Goal: Task Accomplishment & Management: Use online tool/utility

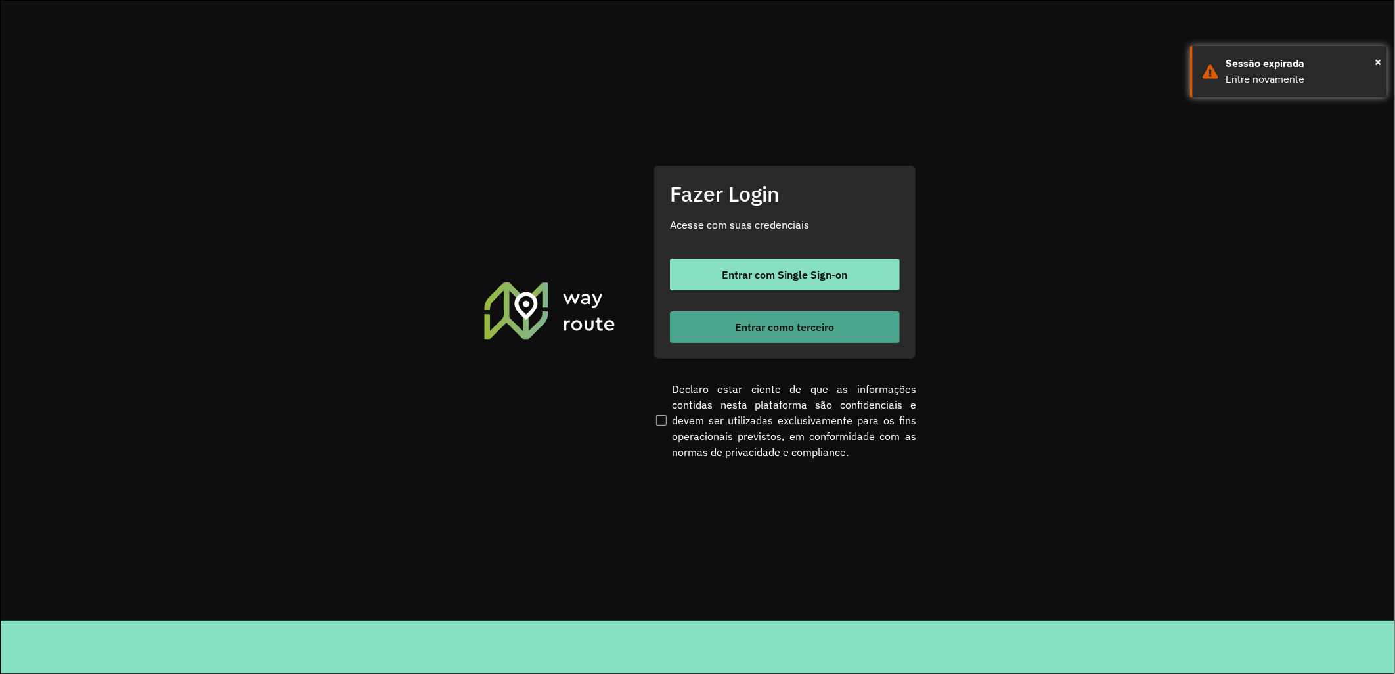
click at [738, 315] on button "Entrar como terceiro" at bounding box center [785, 327] width 230 height 32
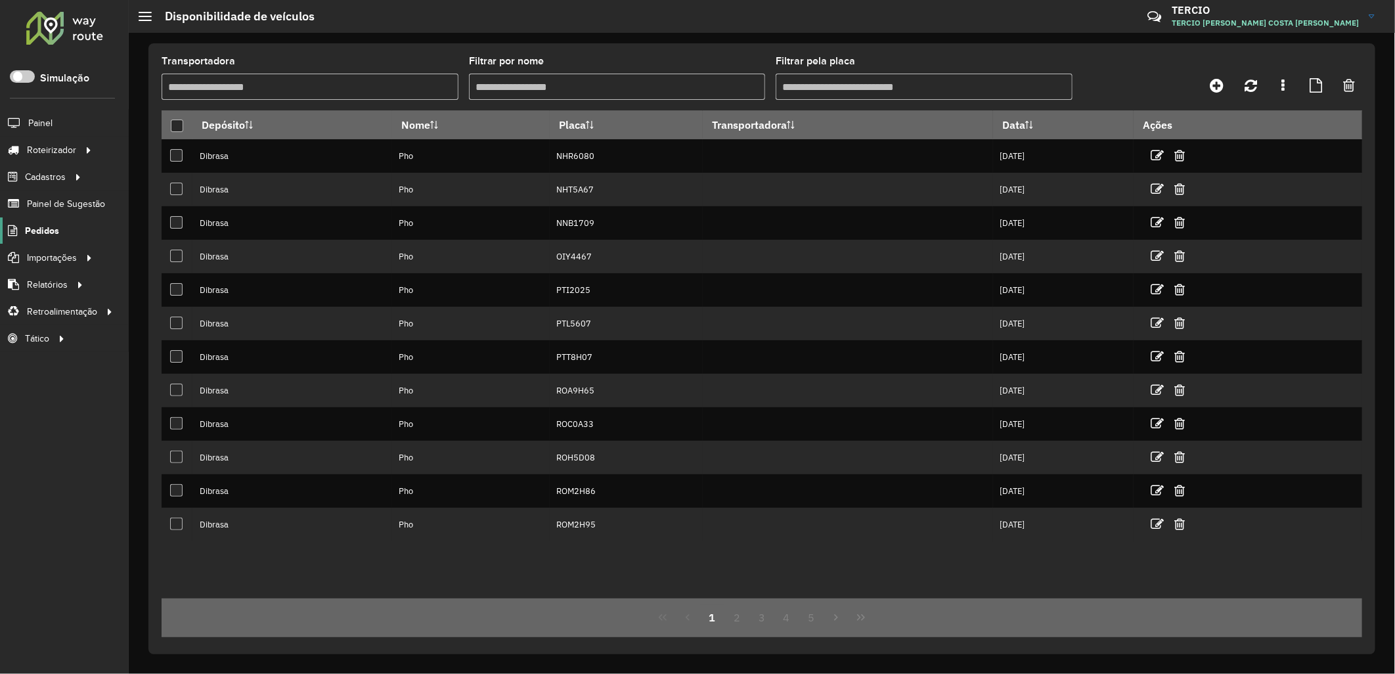
click at [43, 237] on span "Pedidos" at bounding box center [42, 231] width 34 height 14
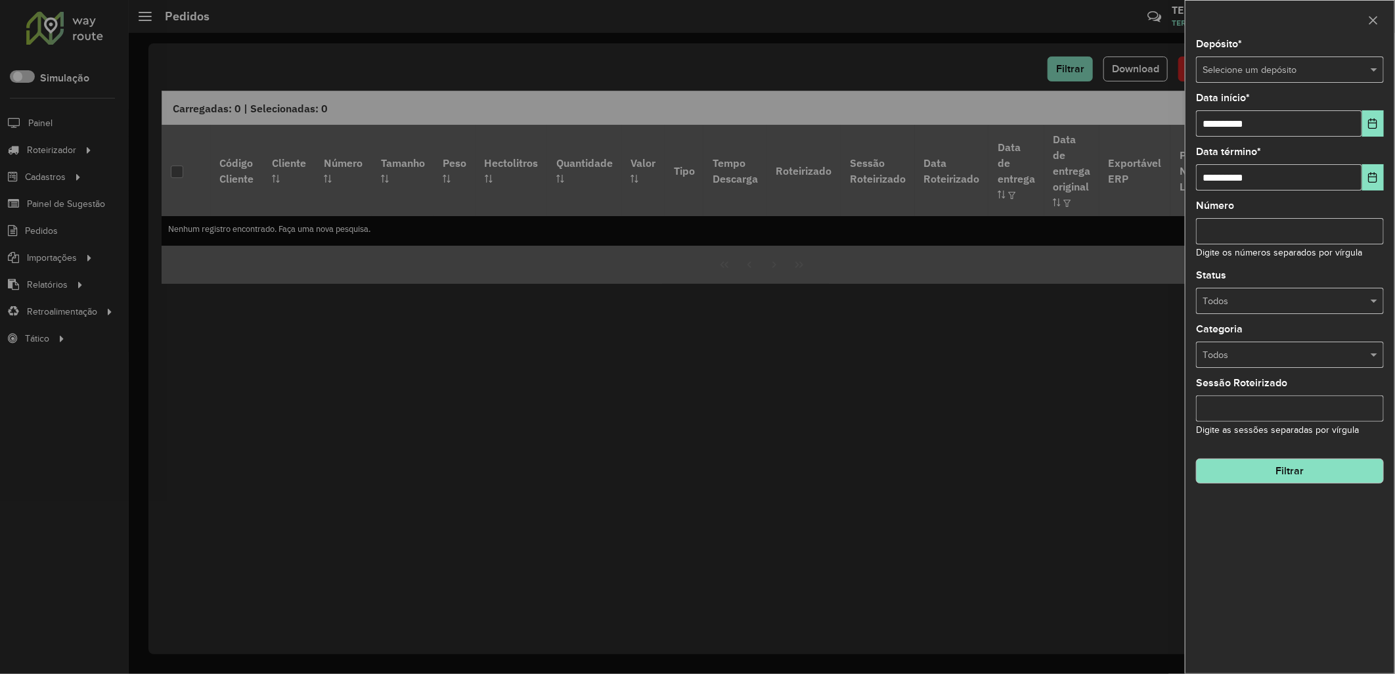
click at [1288, 67] on input "text" at bounding box center [1277, 70] width 148 height 14
click at [1252, 107] on div "Dibrasa" at bounding box center [1291, 107] width 187 height 21
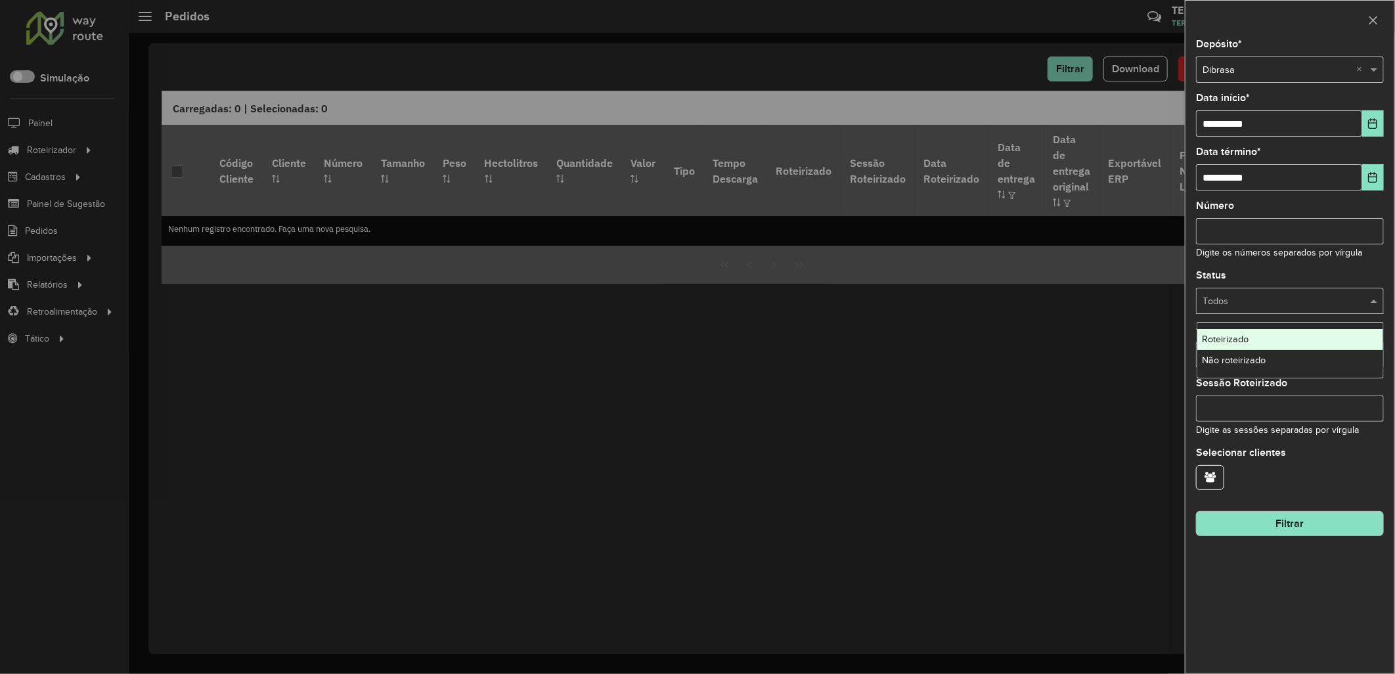
click at [1309, 293] on div "Todos" at bounding box center [1290, 301] width 188 height 26
click at [1279, 355] on div "Não roteirizado" at bounding box center [1291, 360] width 187 height 21
click at [1257, 512] on hb-field-button "Filtrar" at bounding box center [1290, 518] width 188 height 35
click at [1263, 513] on hb-field-button "Filtrar" at bounding box center [1290, 518] width 188 height 35
click at [1263, 513] on button "Filtrar" at bounding box center [1290, 523] width 188 height 25
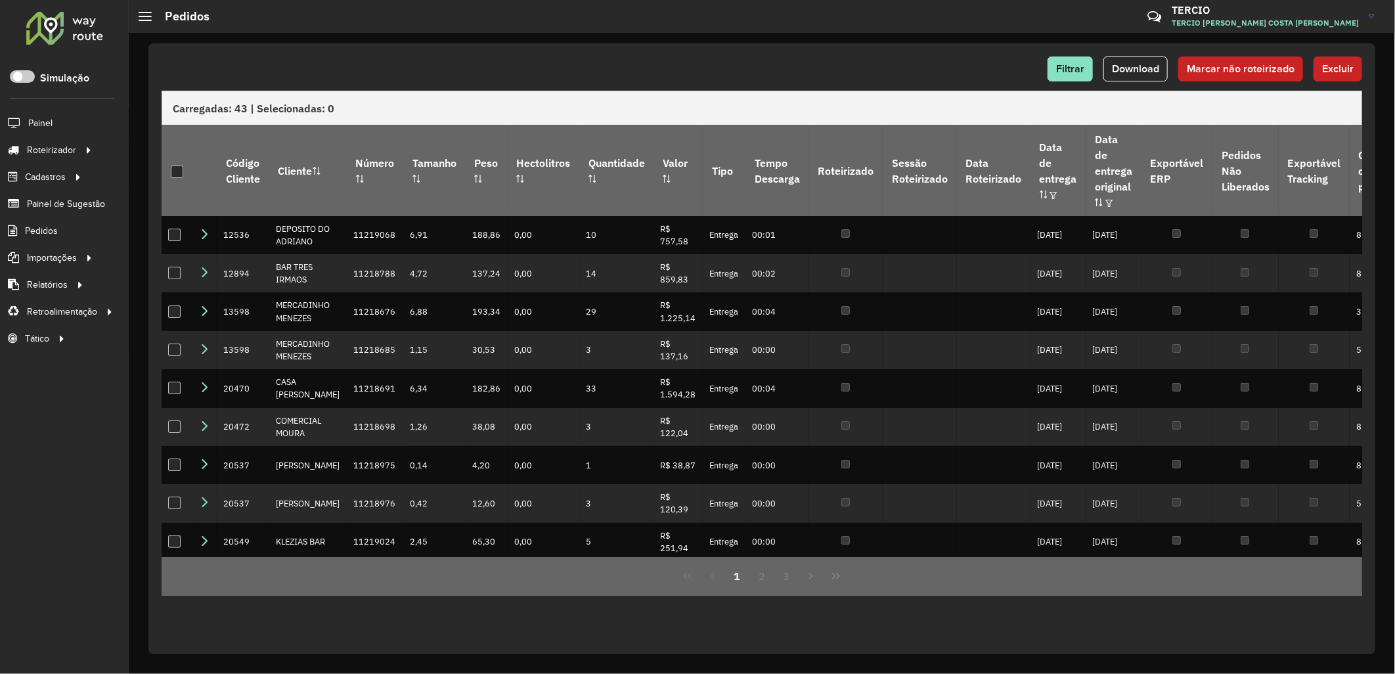
click at [1139, 77] on button "Download" at bounding box center [1136, 69] width 64 height 25
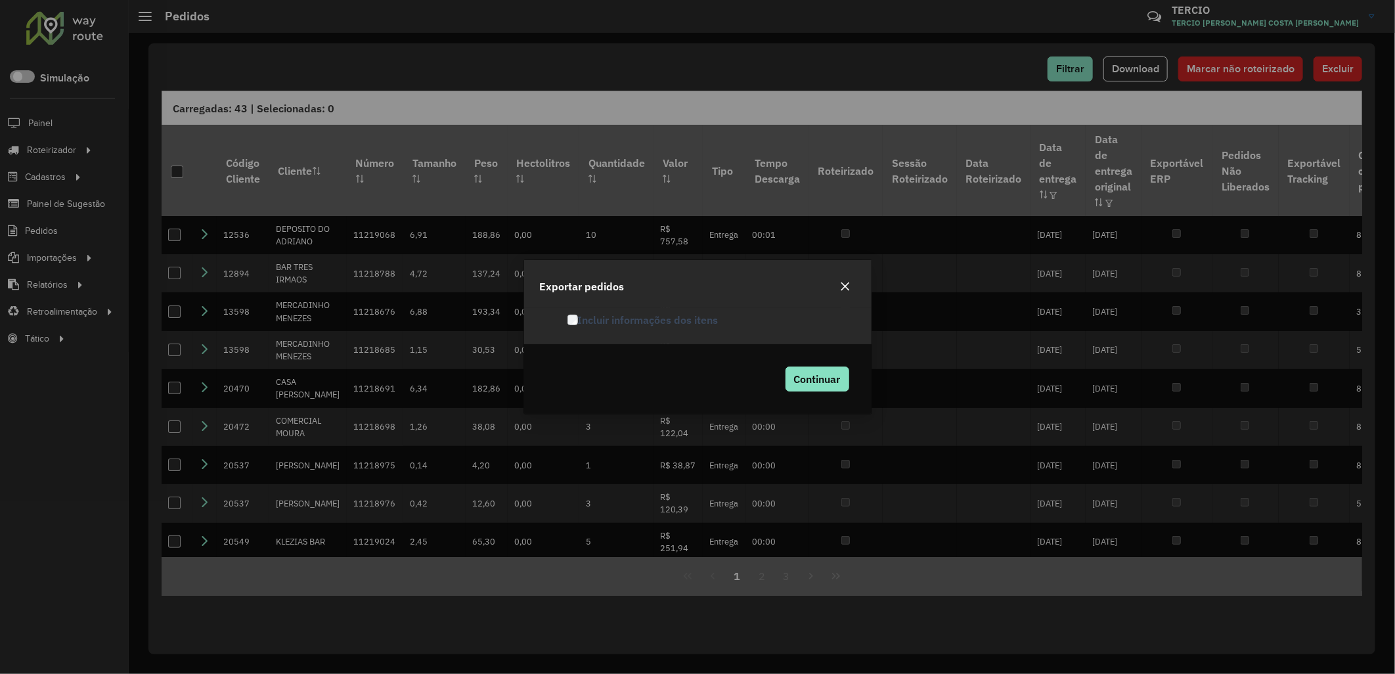
click at [826, 399] on div "Continuar" at bounding box center [698, 379] width 348 height 70
click at [826, 382] on span "Continuar" at bounding box center [817, 379] width 47 height 13
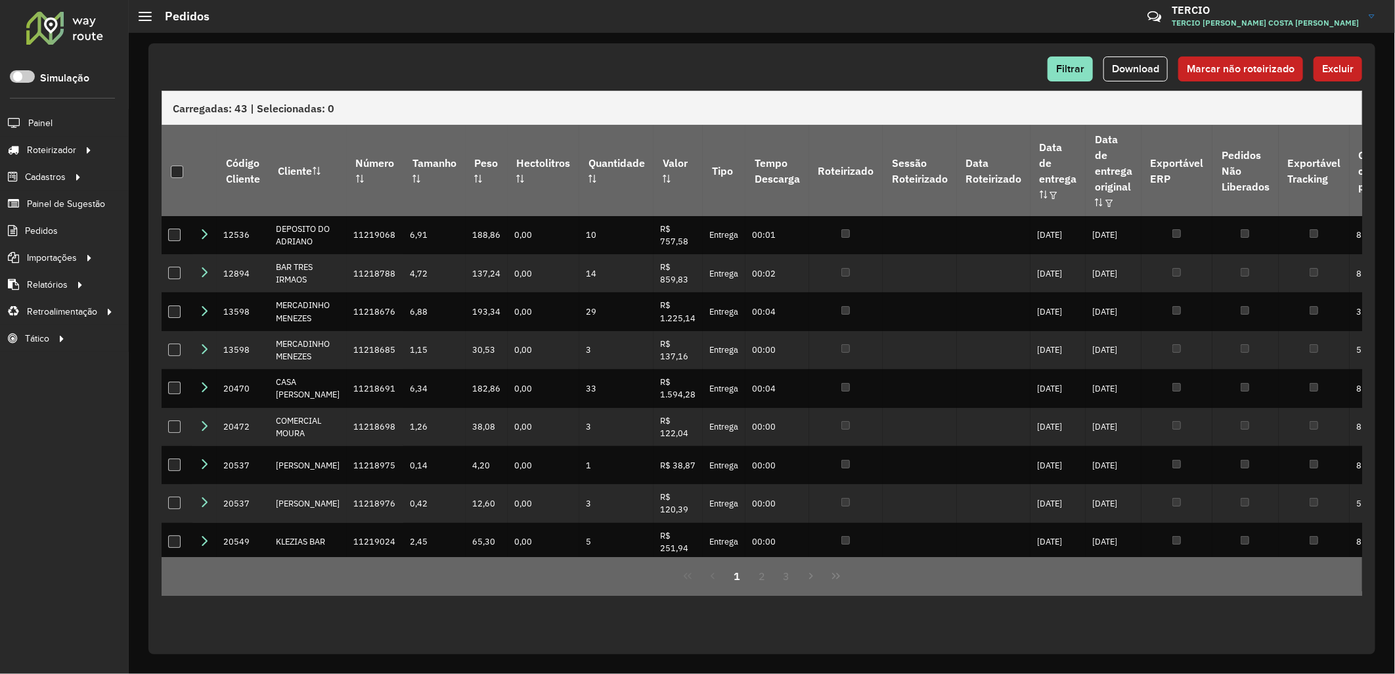
click at [990, 64] on div "Filtrar Download Marcar não roteirizado Excluir" at bounding box center [762, 69] width 1201 height 25
click at [1073, 69] on span "Filtrar" at bounding box center [1070, 68] width 28 height 11
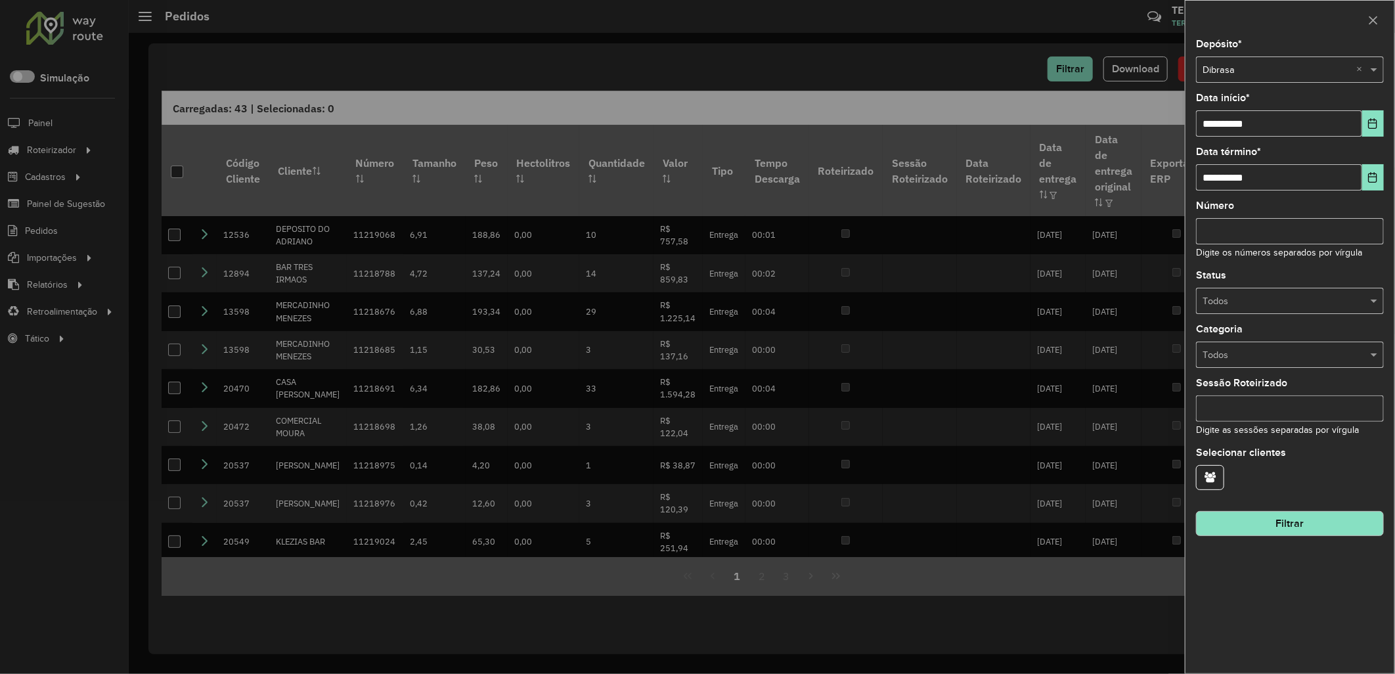
click at [1273, 522] on button "Filtrar" at bounding box center [1290, 523] width 188 height 25
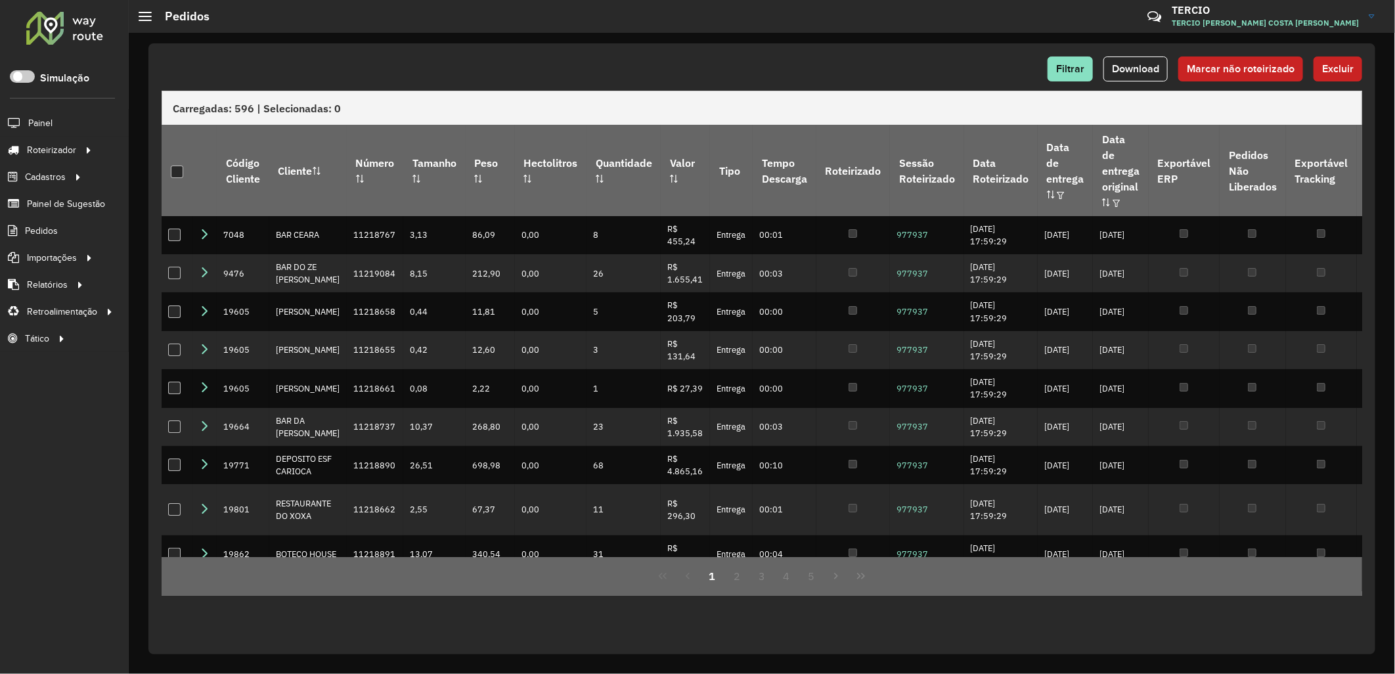
click at [1141, 68] on span "Download" at bounding box center [1135, 68] width 47 height 11
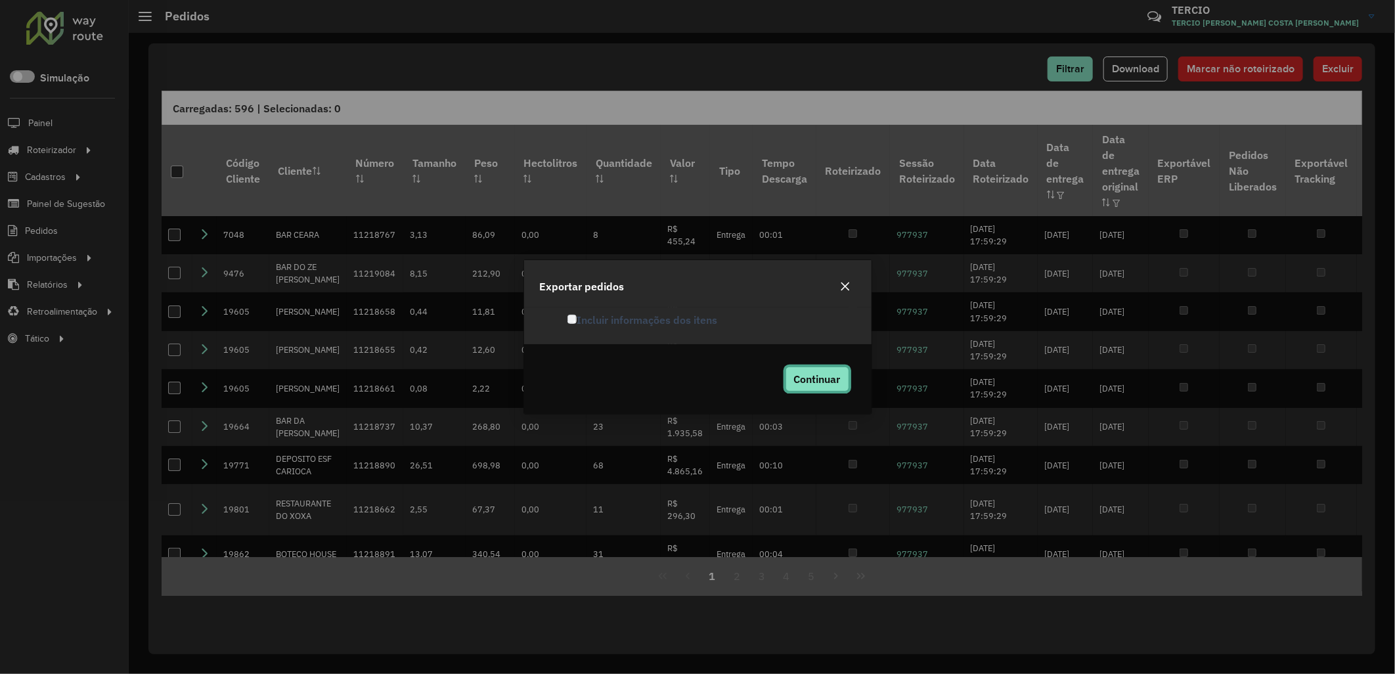
click at [832, 384] on span "Continuar" at bounding box center [817, 379] width 47 height 13
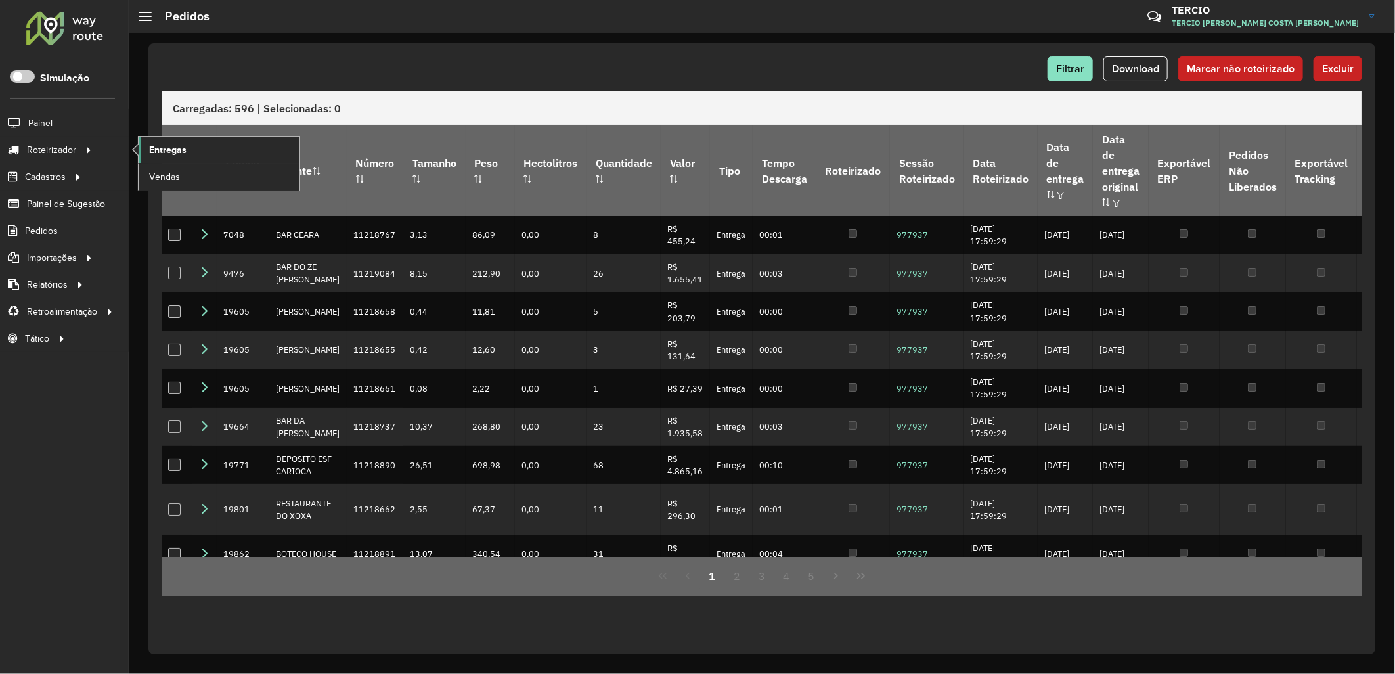
click at [156, 160] on link "Entregas" at bounding box center [219, 150] width 161 height 26
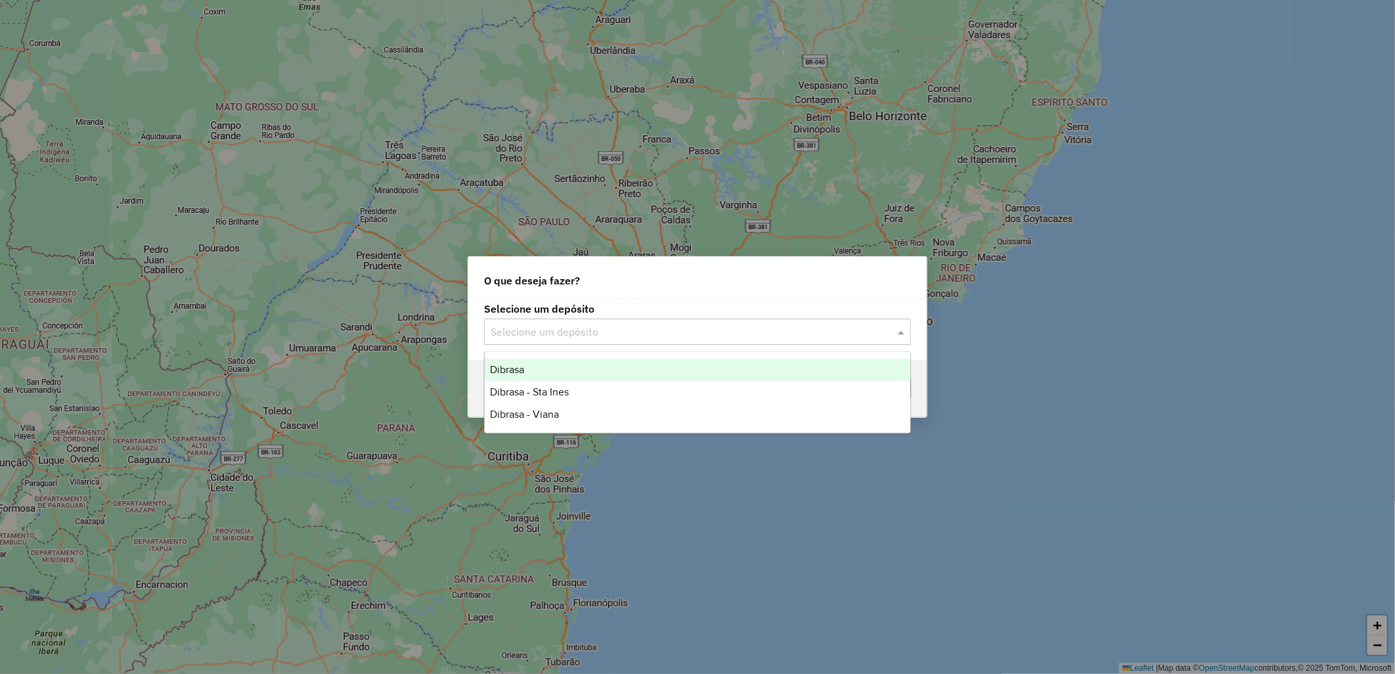
click at [639, 331] on input "text" at bounding box center [685, 333] width 388 height 16
click at [654, 359] on div "Dibrasa" at bounding box center [698, 370] width 426 height 22
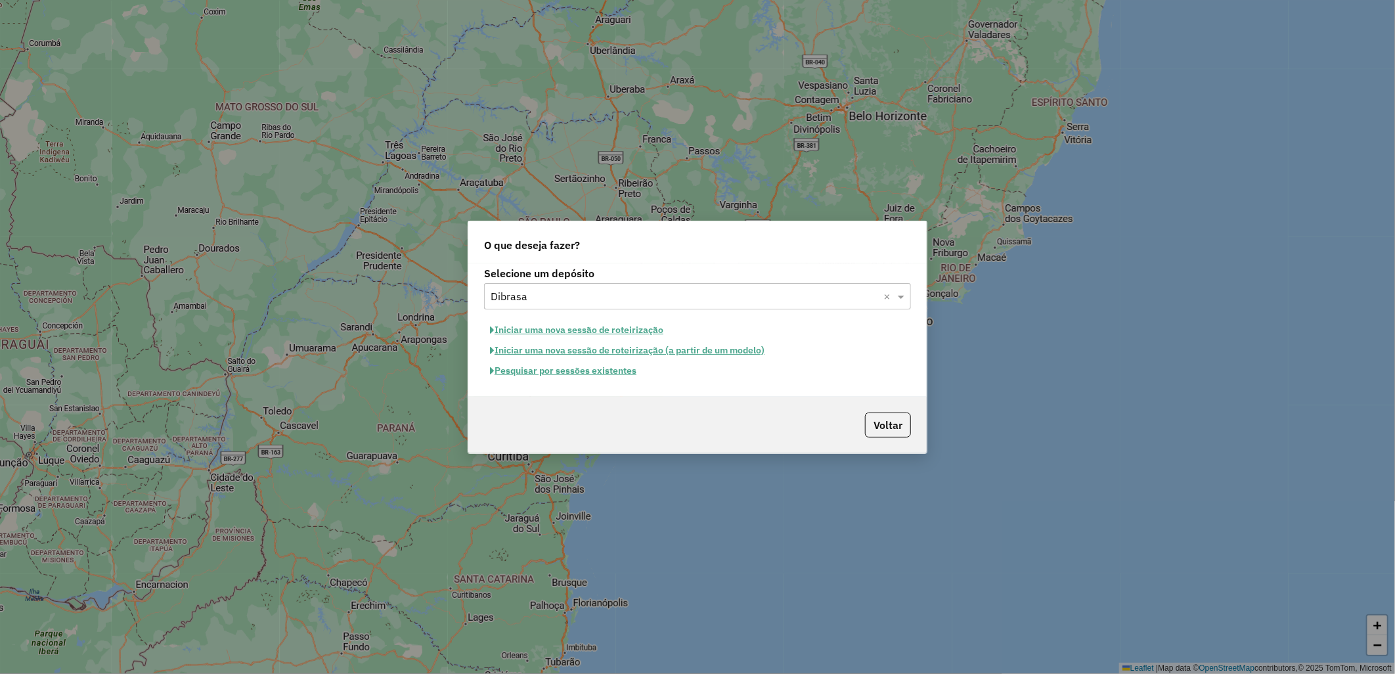
click at [585, 367] on button "Pesquisar por sessões existentes" at bounding box center [563, 371] width 158 height 20
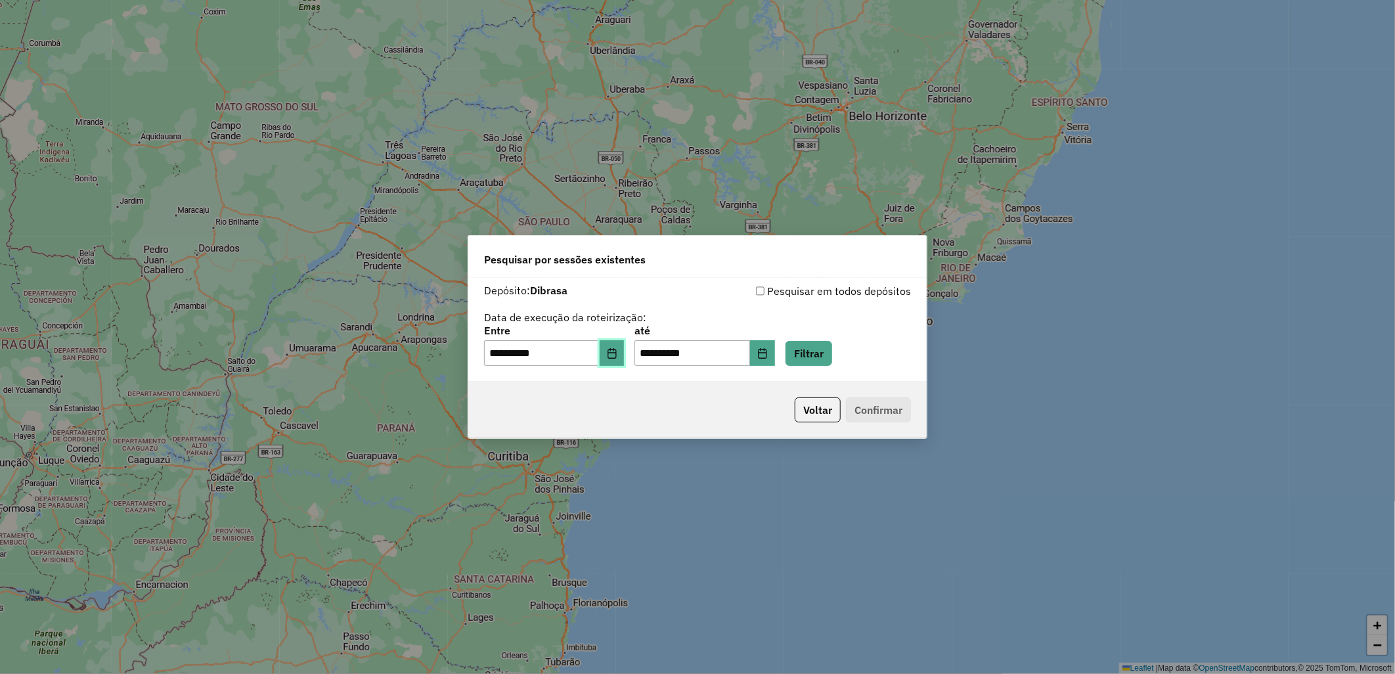
click at [620, 359] on button "Choose Date" at bounding box center [612, 353] width 25 height 26
click at [832, 343] on button "Filtrar" at bounding box center [809, 353] width 47 height 25
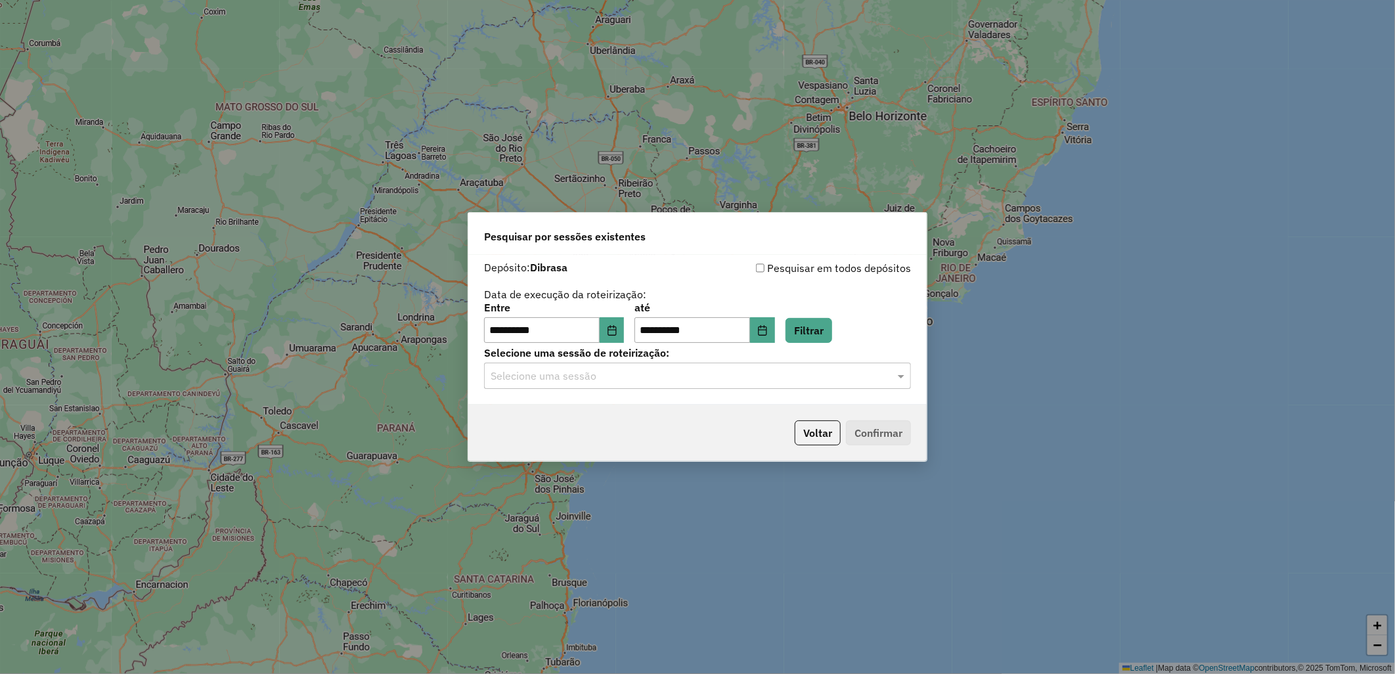
drag, startPoint x: 646, startPoint y: 375, endPoint x: 673, endPoint y: 392, distance: 32.1
click at [646, 375] on input "text" at bounding box center [685, 377] width 388 height 16
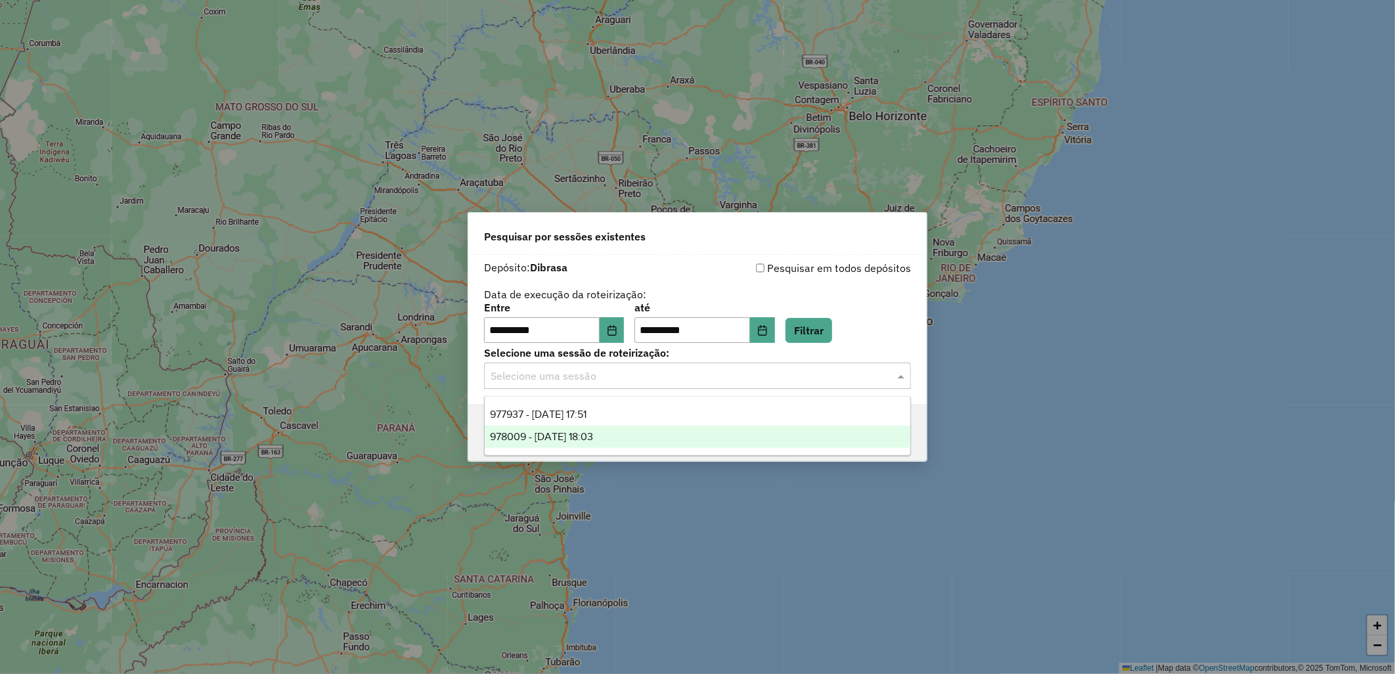
click at [711, 440] on div "978009 - 12/08/2025 18:03" at bounding box center [698, 437] width 426 height 22
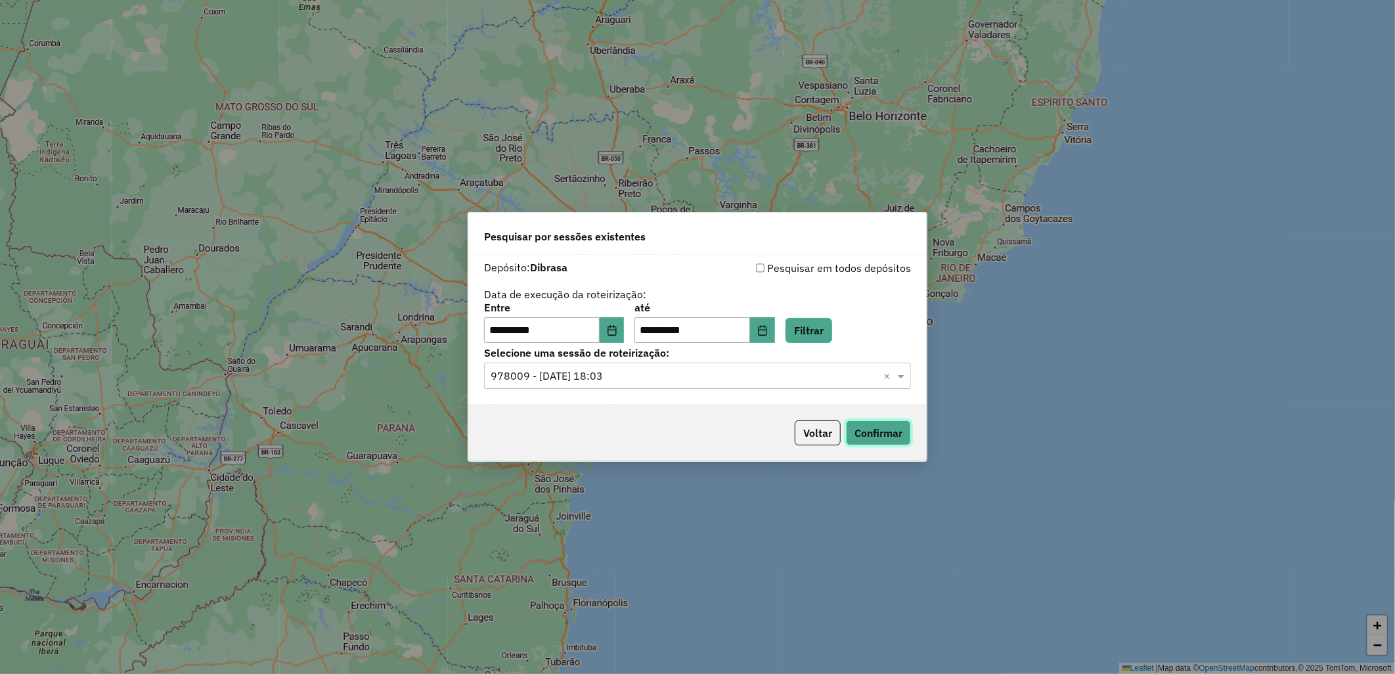
click at [878, 432] on button "Confirmar" at bounding box center [878, 432] width 65 height 25
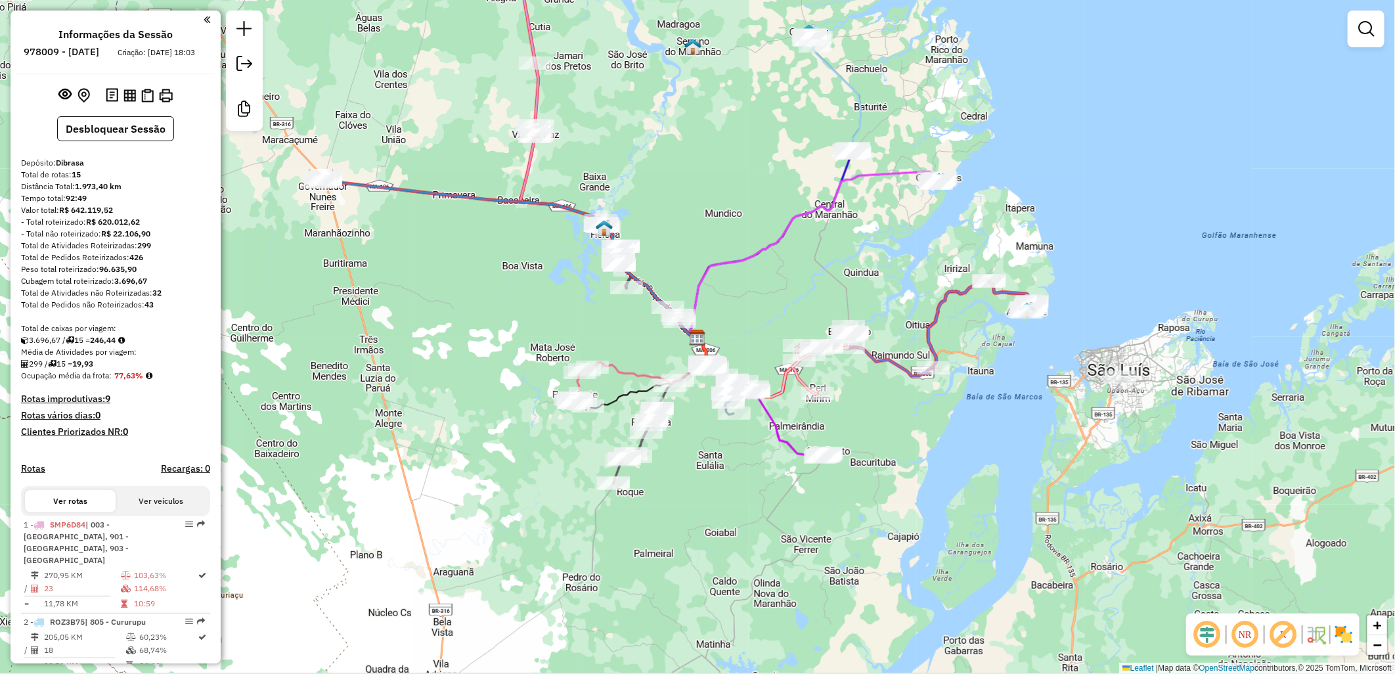
drag, startPoint x: 500, startPoint y: 396, endPoint x: 576, endPoint y: 397, distance: 75.6
click at [576, 397] on div "Rota 12 - Placa ROH5D08 15205 - [PERSON_NAME] GALVAO Janela de atendimento Grad…" at bounding box center [697, 337] width 1395 height 674
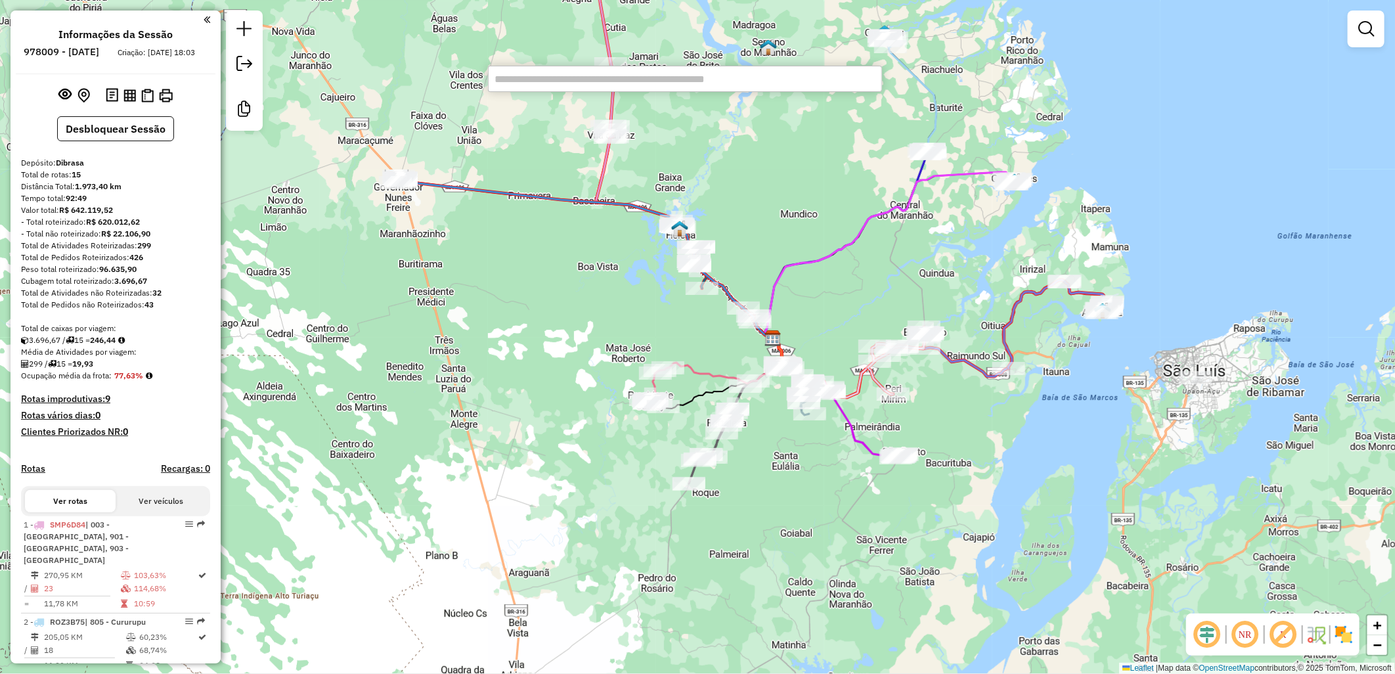
paste input "*****"
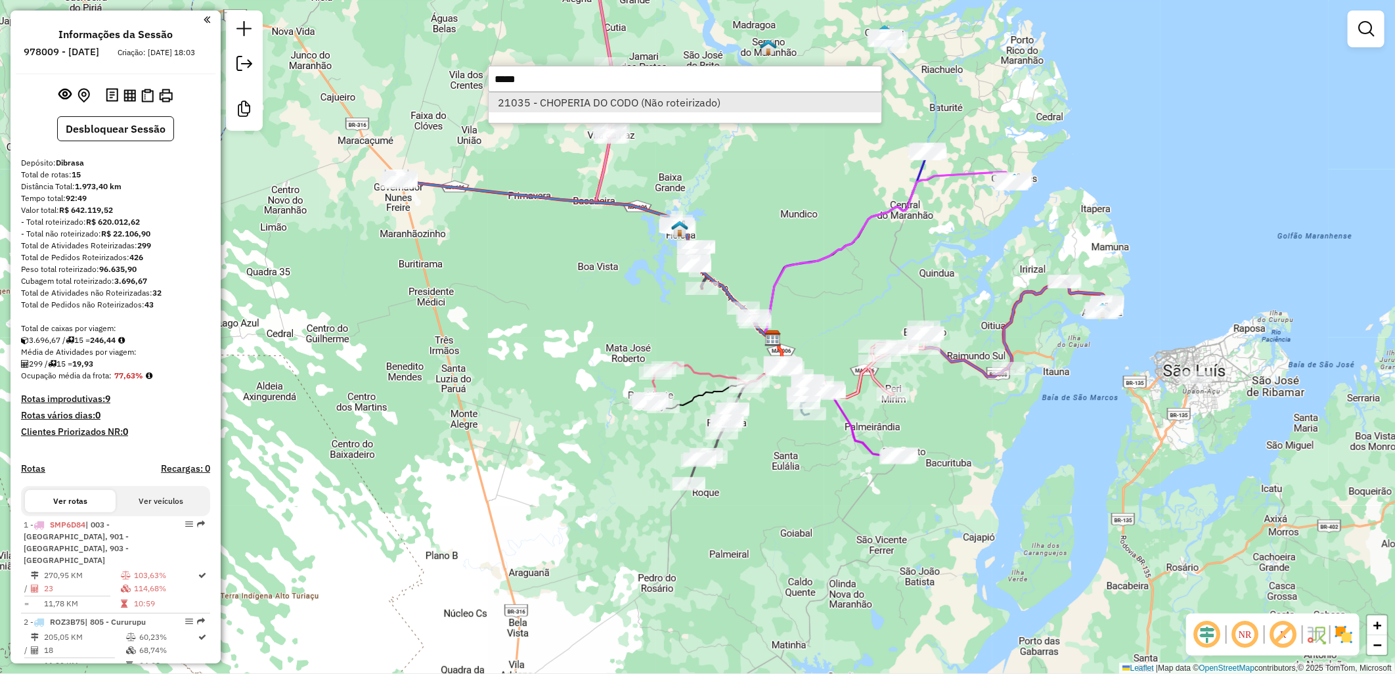
type input "*****"
click at [590, 104] on li "21035 - CHOPERIA DO CODO (Não roteirizado)" at bounding box center [685, 103] width 393 height 20
